Goal: Information Seeking & Learning: Learn about a topic

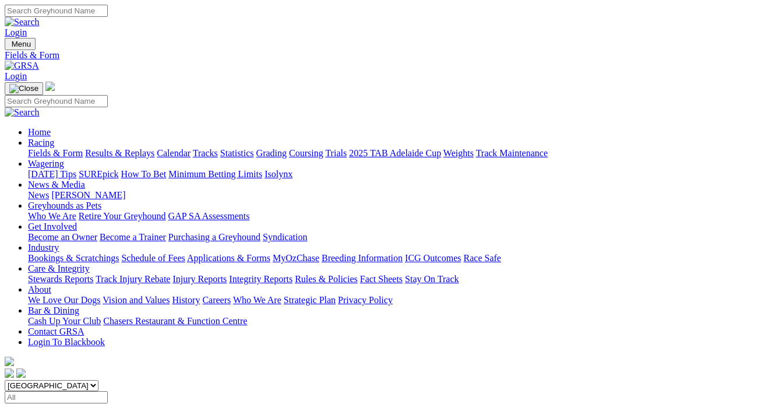
click at [121, 148] on link "Results & Replays" at bounding box center [119, 153] width 69 height 10
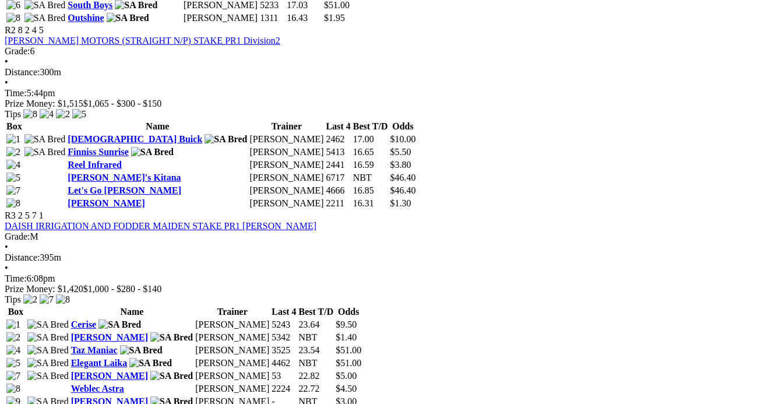
scroll to position [741, 0]
